Goal: Task Accomplishment & Management: Complete application form

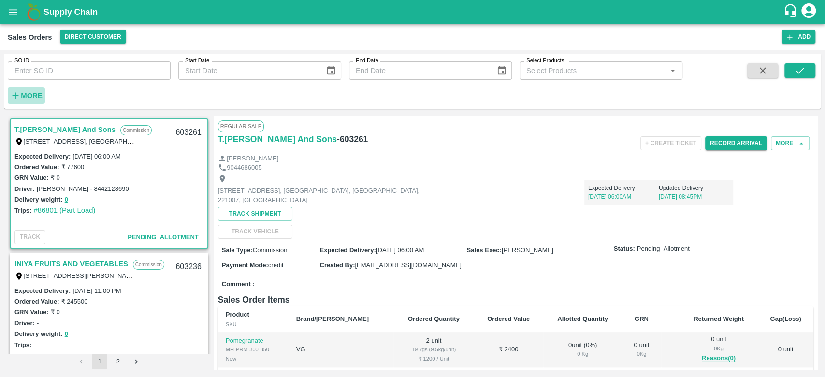
click at [29, 95] on strong "More" at bounding box center [32, 96] width 22 height 8
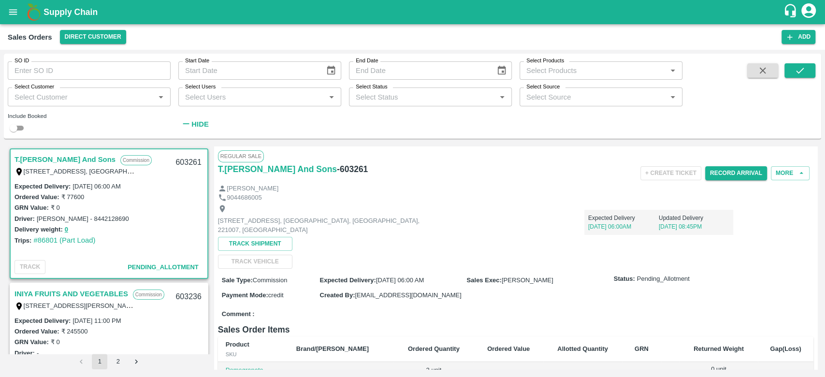
click at [29, 95] on input "Select Customer" at bounding box center [81, 96] width 141 height 13
type input "iniya"
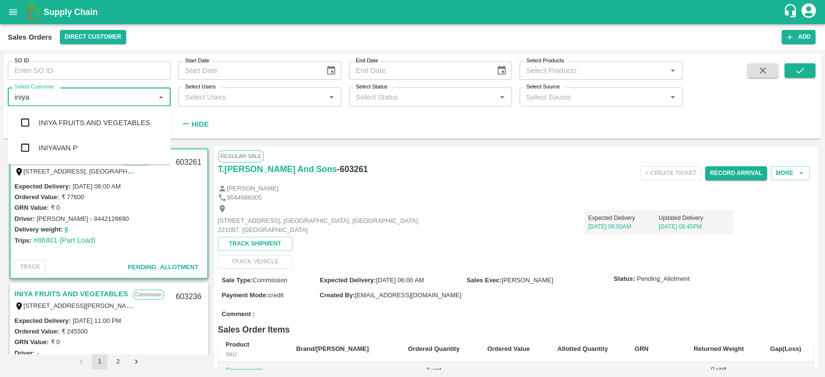
click at [37, 113] on div "INIYA FRUITS AND VEGETABLES" at bounding box center [89, 122] width 163 height 25
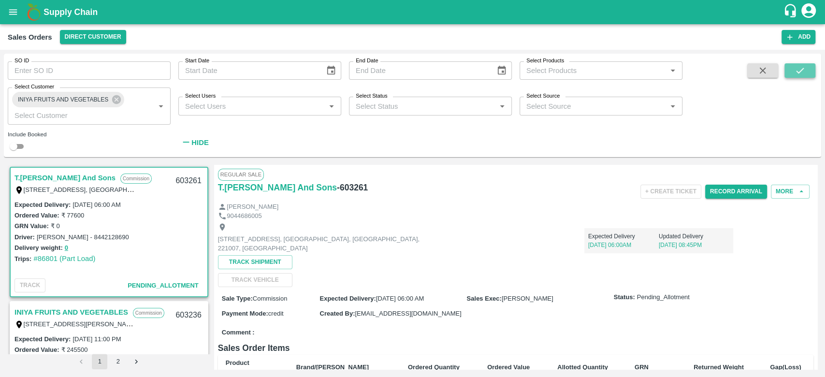
click at [790, 76] on button "submit" at bounding box center [800, 70] width 31 height 15
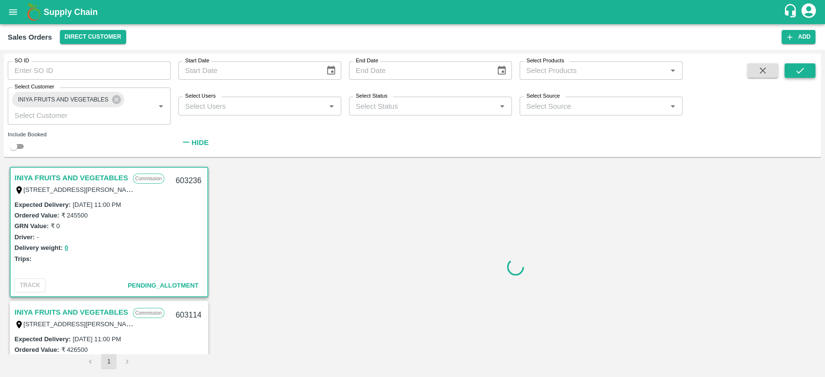
scroll to position [3, 0]
